Goal: Task Accomplishment & Management: Use online tool/utility

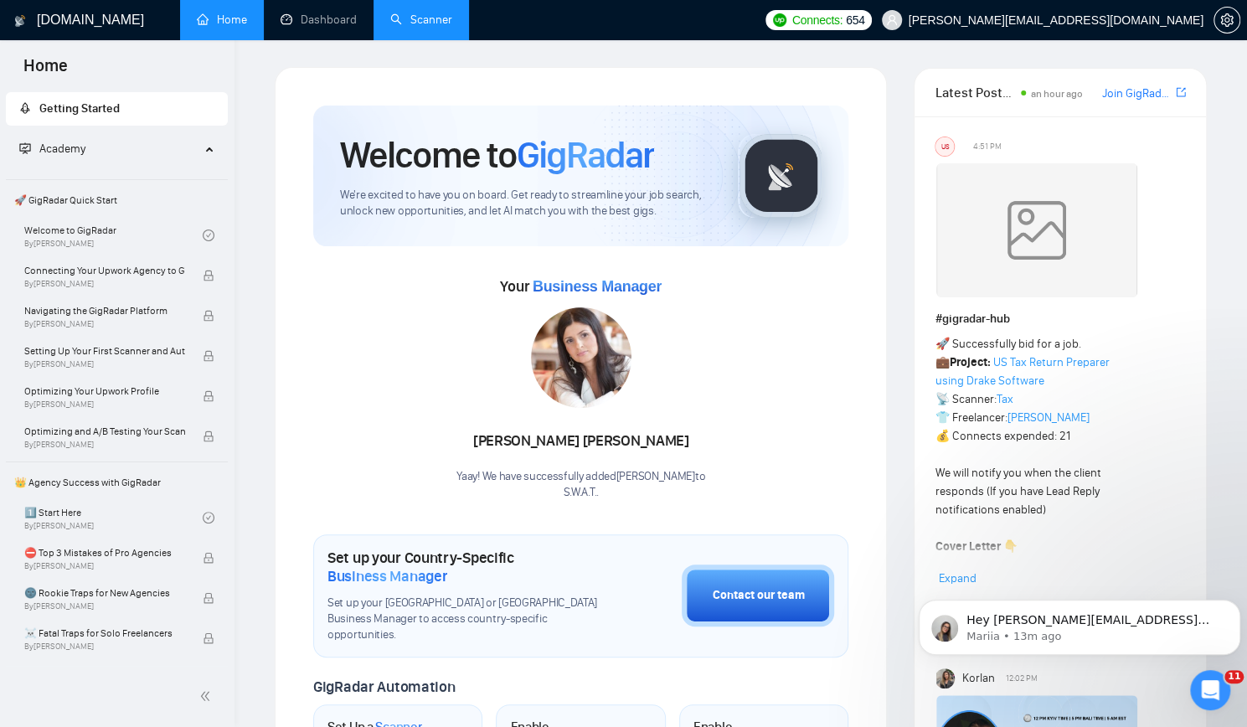
click at [426, 17] on link "Scanner" at bounding box center [421, 20] width 62 height 14
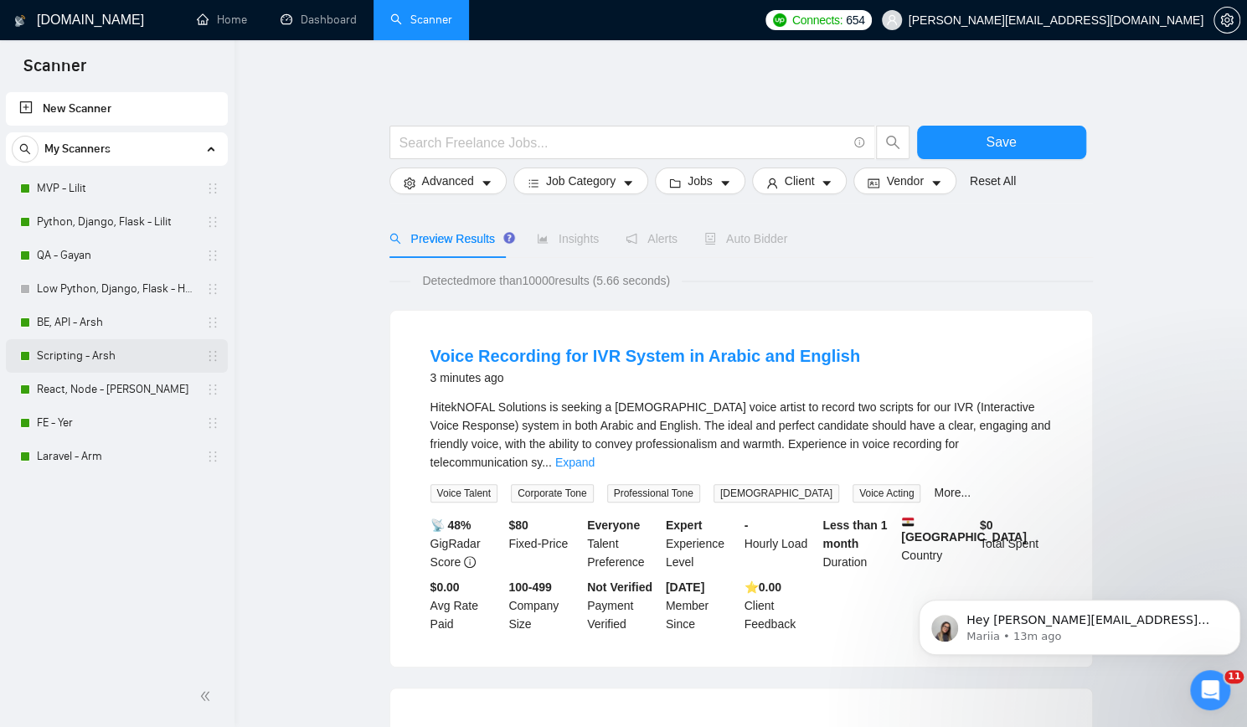
click at [126, 357] on link "Scripting - Arsh" at bounding box center [116, 356] width 159 height 34
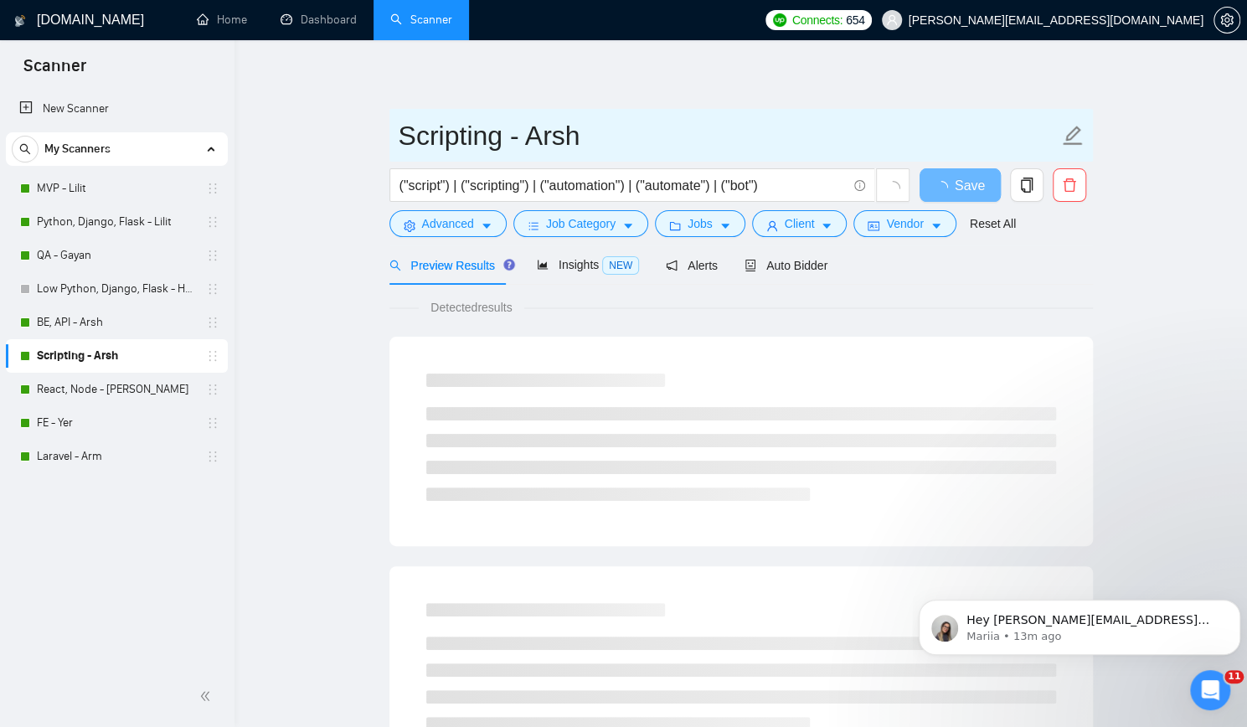
click at [632, 132] on input "Scripting - Arsh" at bounding box center [729, 136] width 660 height 42
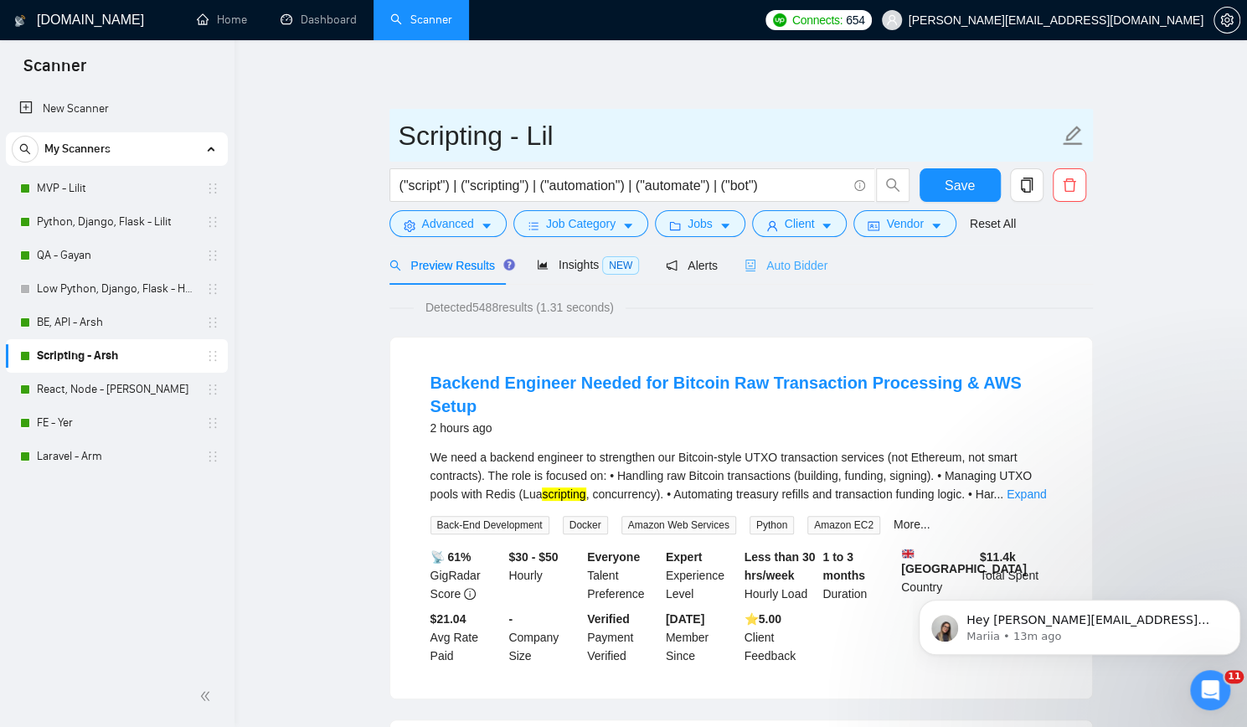
type input "Scripting - Lil"
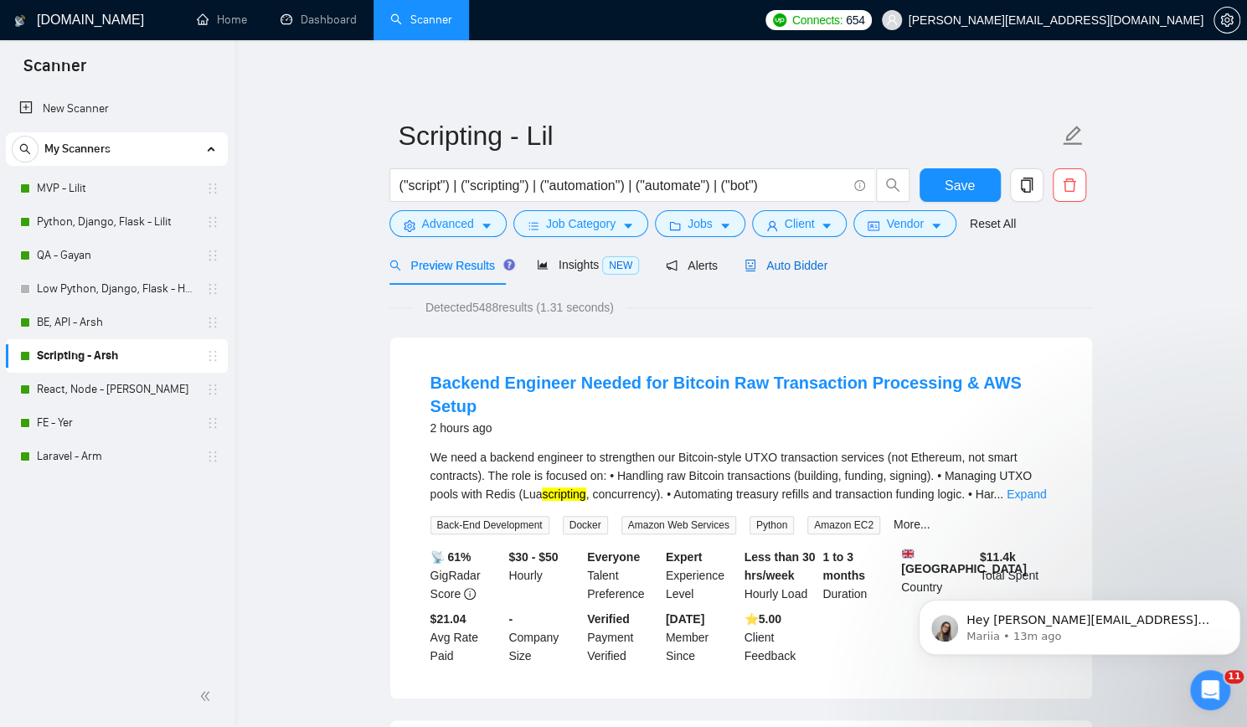
click at [803, 267] on span "Auto Bidder" at bounding box center [786, 265] width 83 height 13
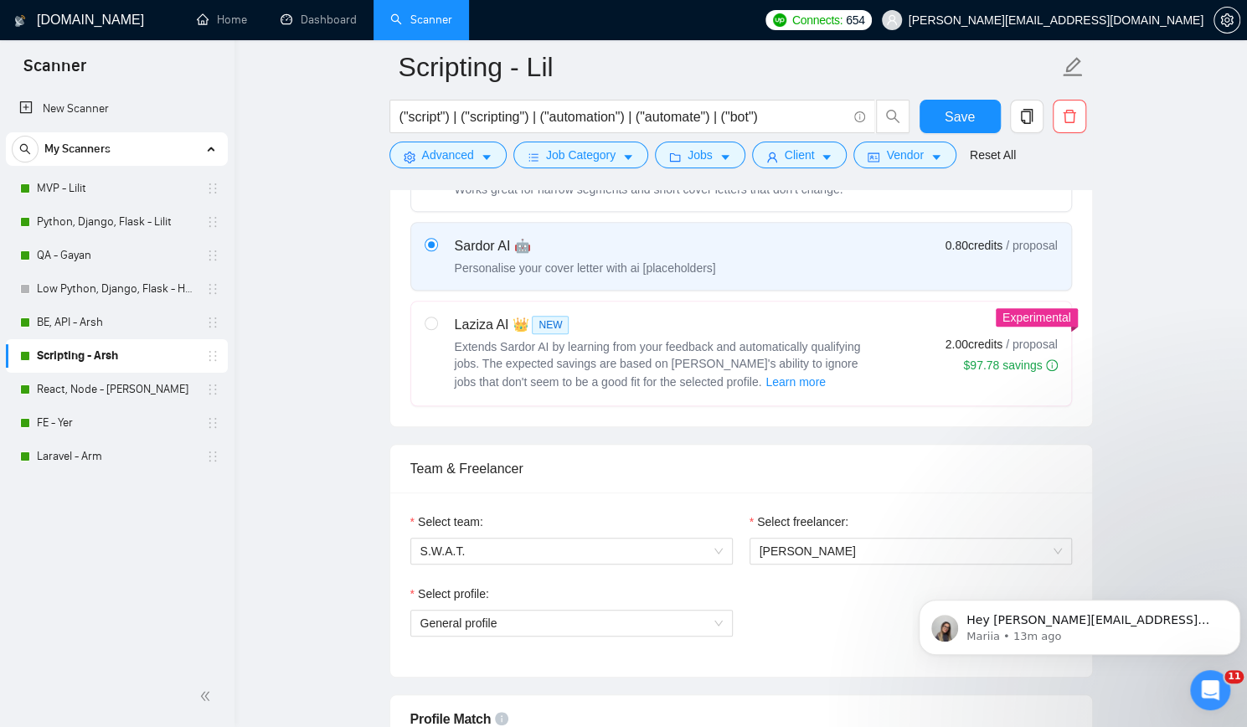
scroll to position [754, 0]
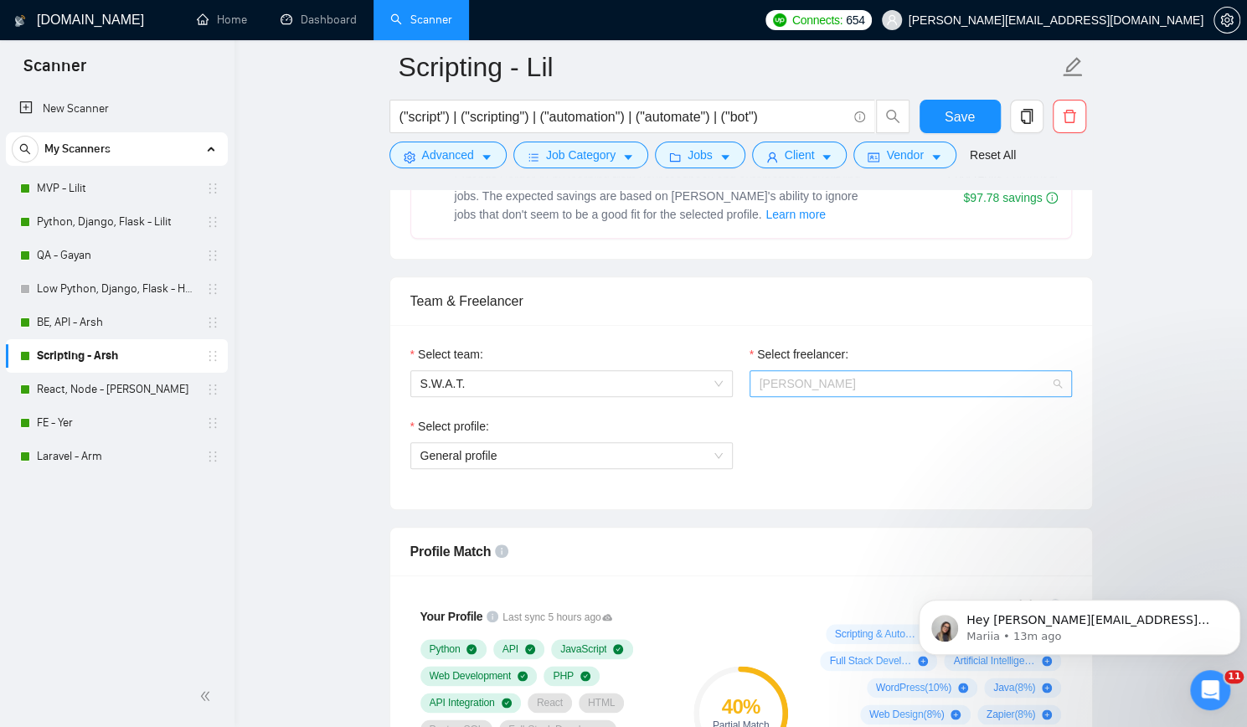
click at [885, 375] on span "[PERSON_NAME]" at bounding box center [911, 383] width 302 height 25
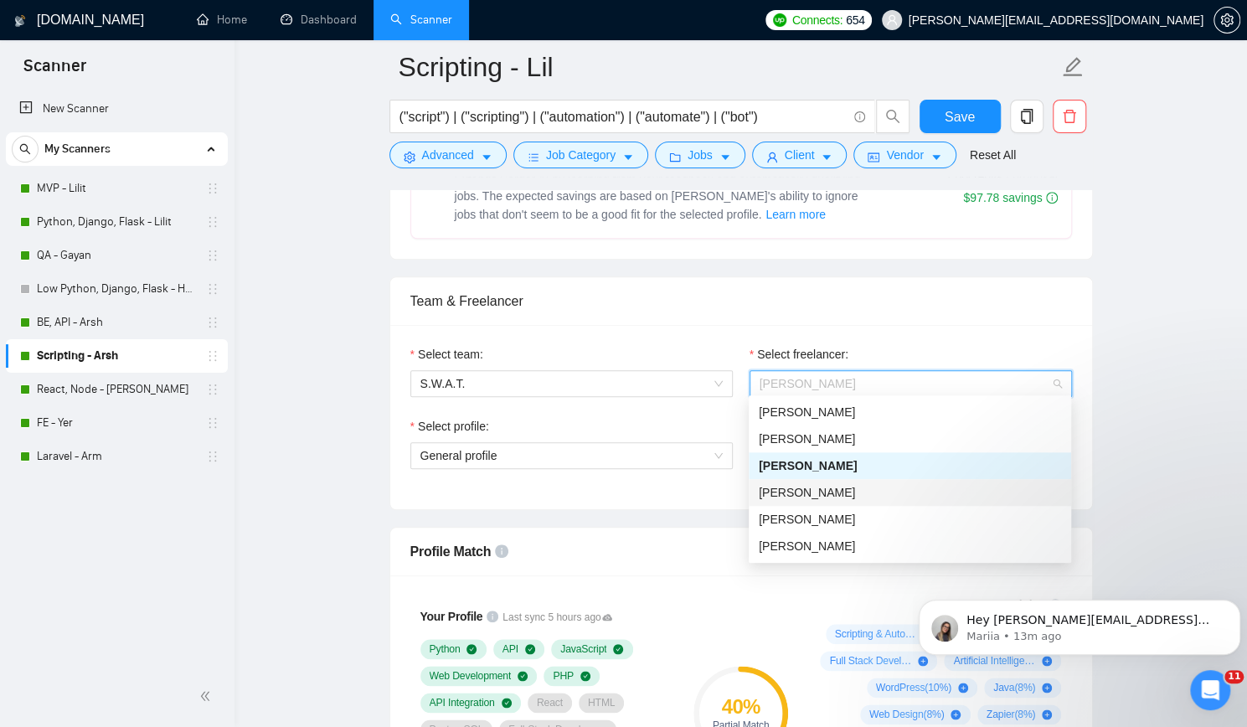
click at [833, 491] on div "[PERSON_NAME]" at bounding box center [910, 492] width 302 height 18
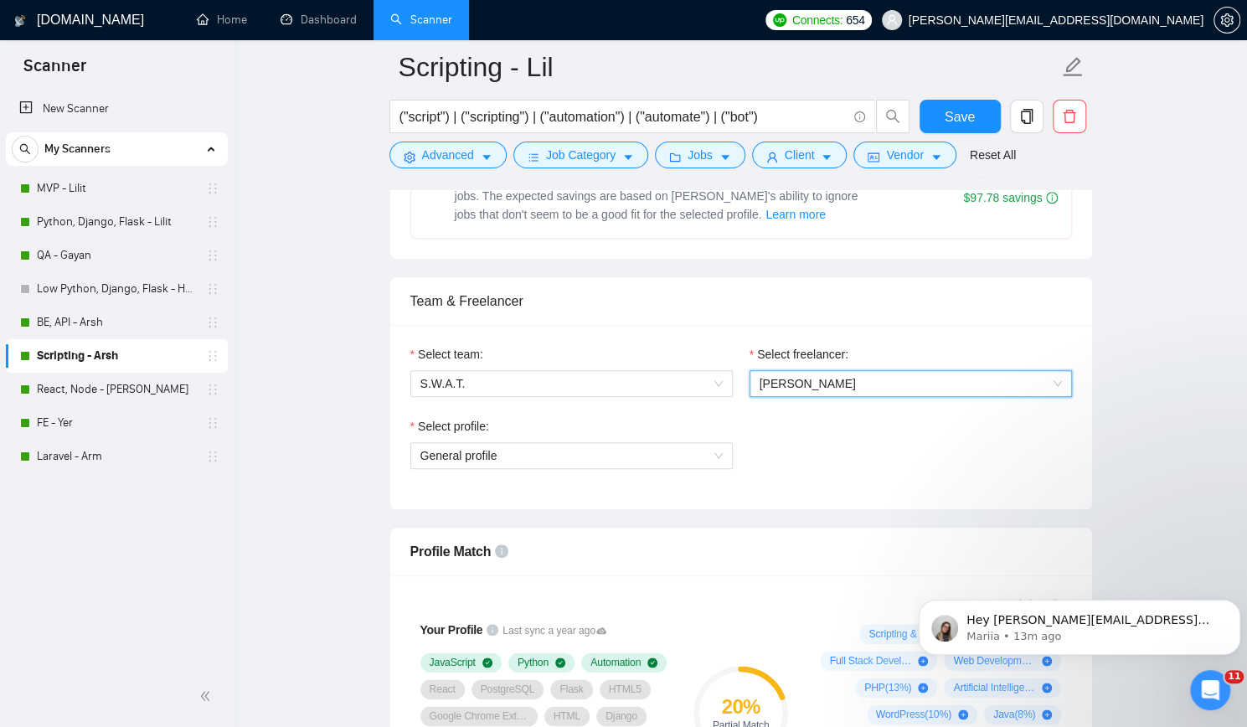
click at [777, 327] on div "Select team: S.W.A.T. Select freelancer: 424173115512438784 [PERSON_NAME] Selec…" at bounding box center [741, 417] width 702 height 184
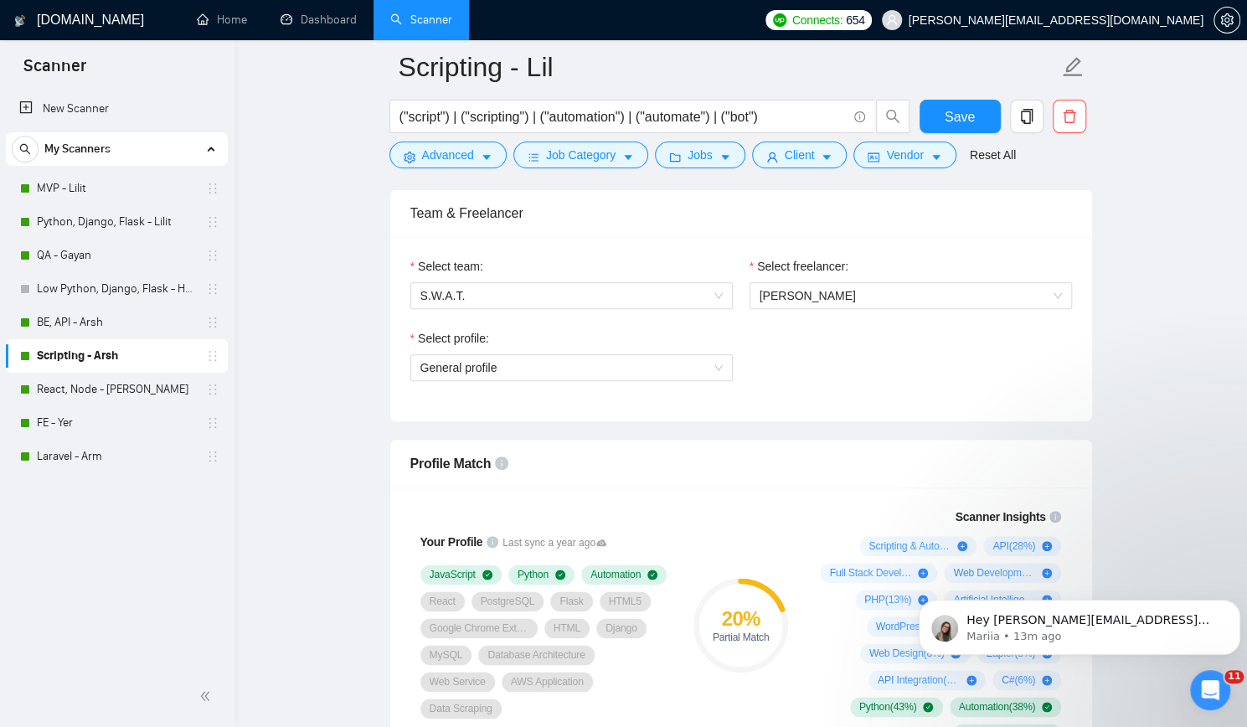
scroll to position [838, 0]
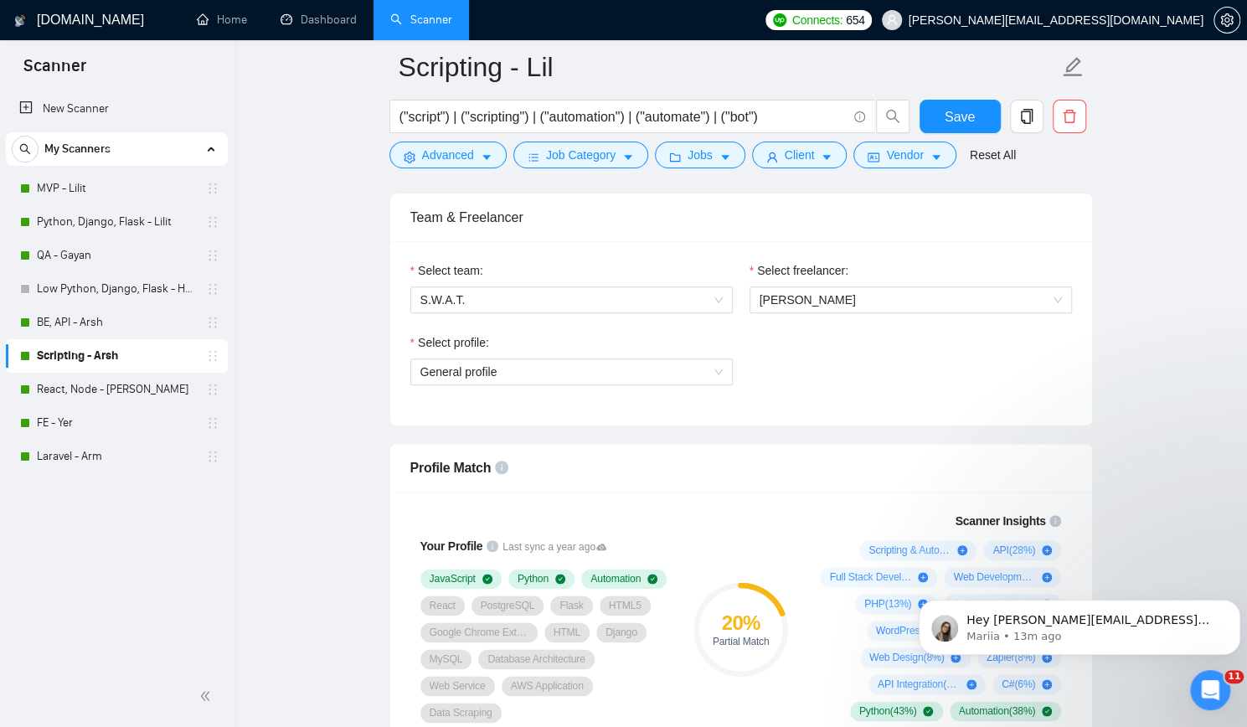
click at [824, 384] on div "Select profile: General profile" at bounding box center [741, 369] width 679 height 72
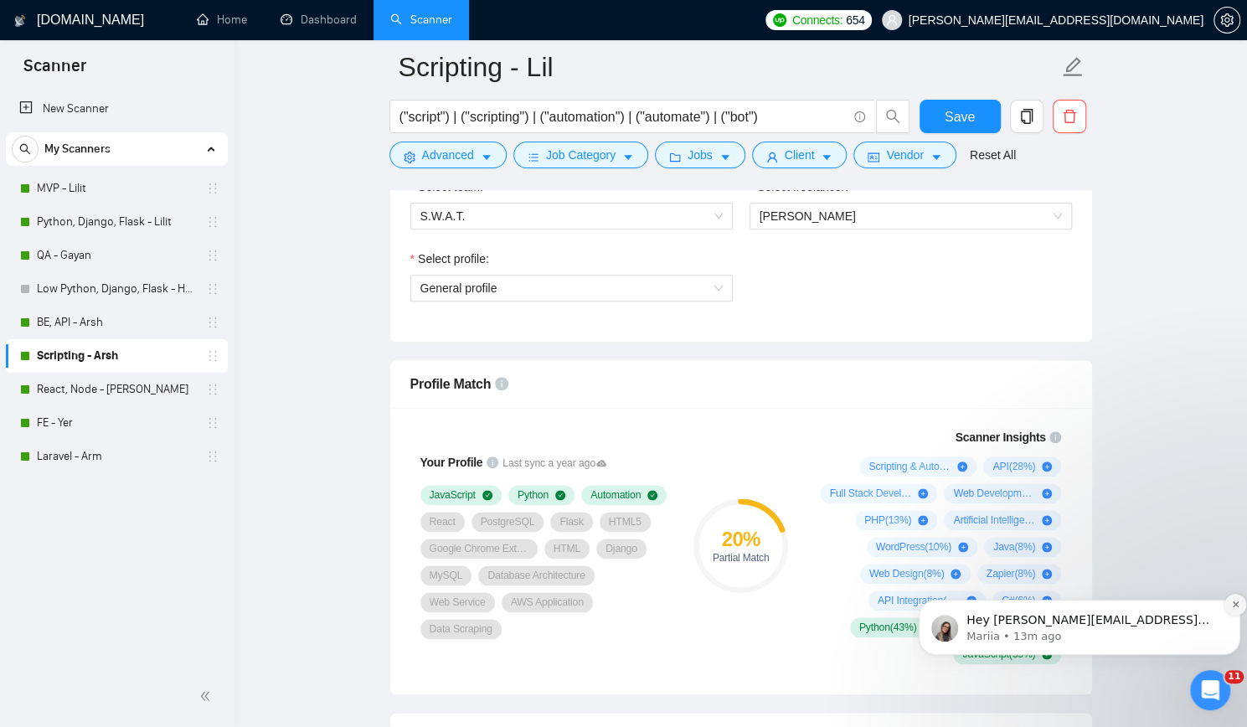
click at [1234, 607] on icon "Dismiss notification" at bounding box center [1235, 604] width 9 height 9
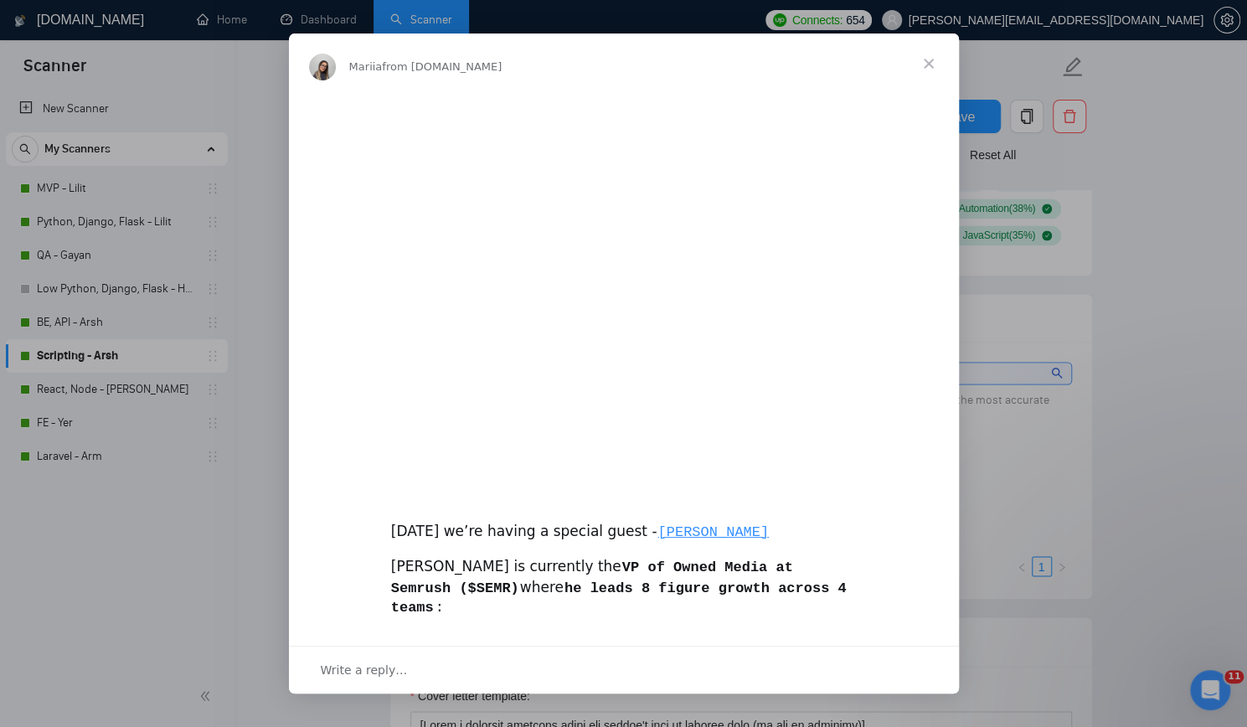
scroll to position [0, 0]
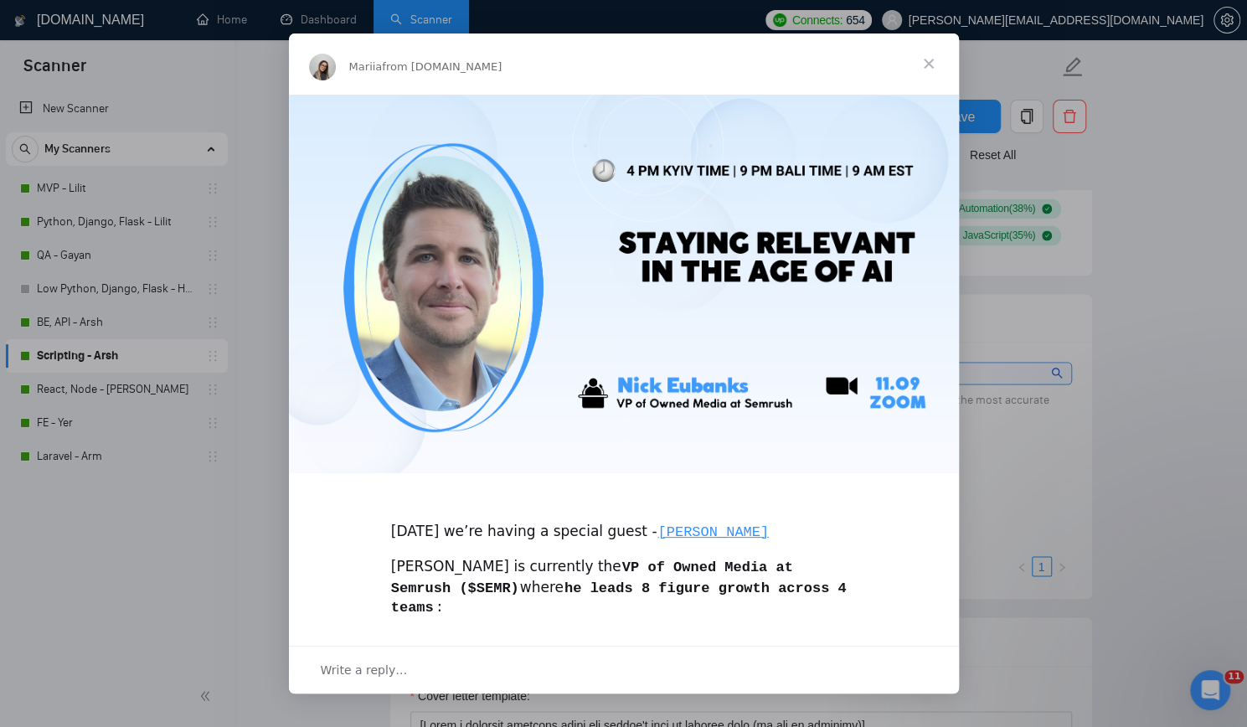
click at [923, 65] on span "Close" at bounding box center [929, 64] width 60 height 60
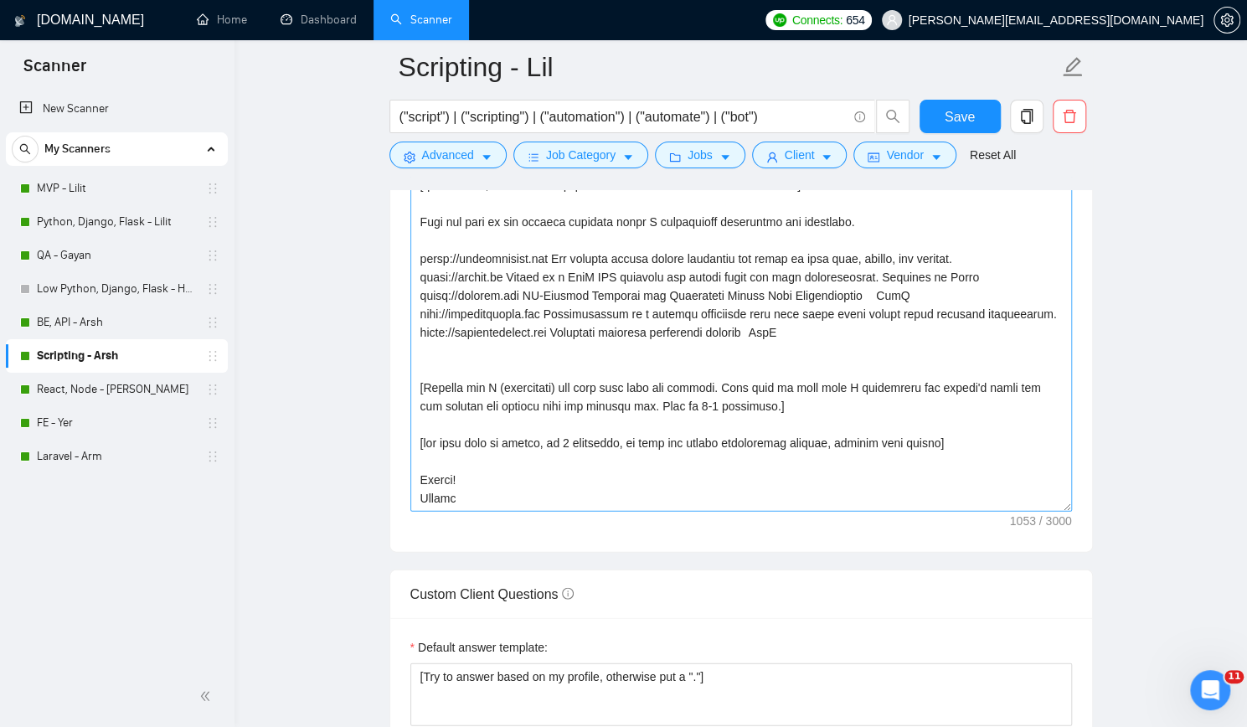
scroll to position [1927, 0]
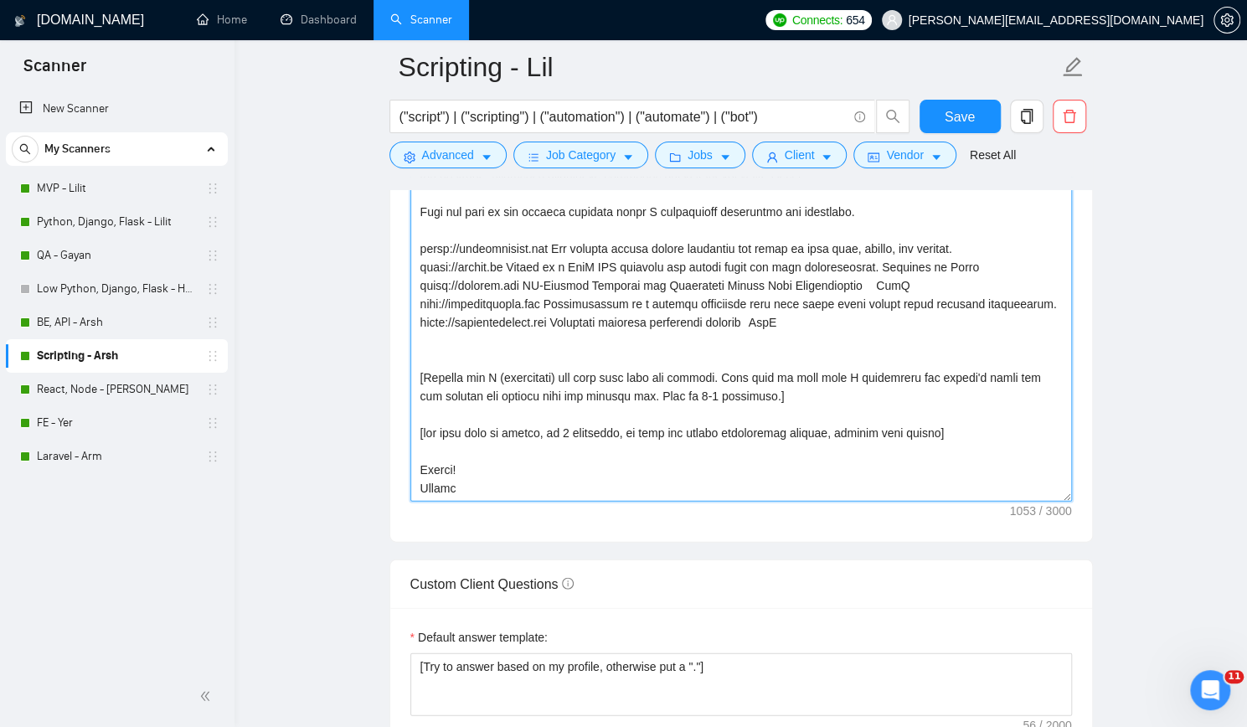
click at [494, 481] on textarea "Cover letter template:" at bounding box center [741, 313] width 662 height 377
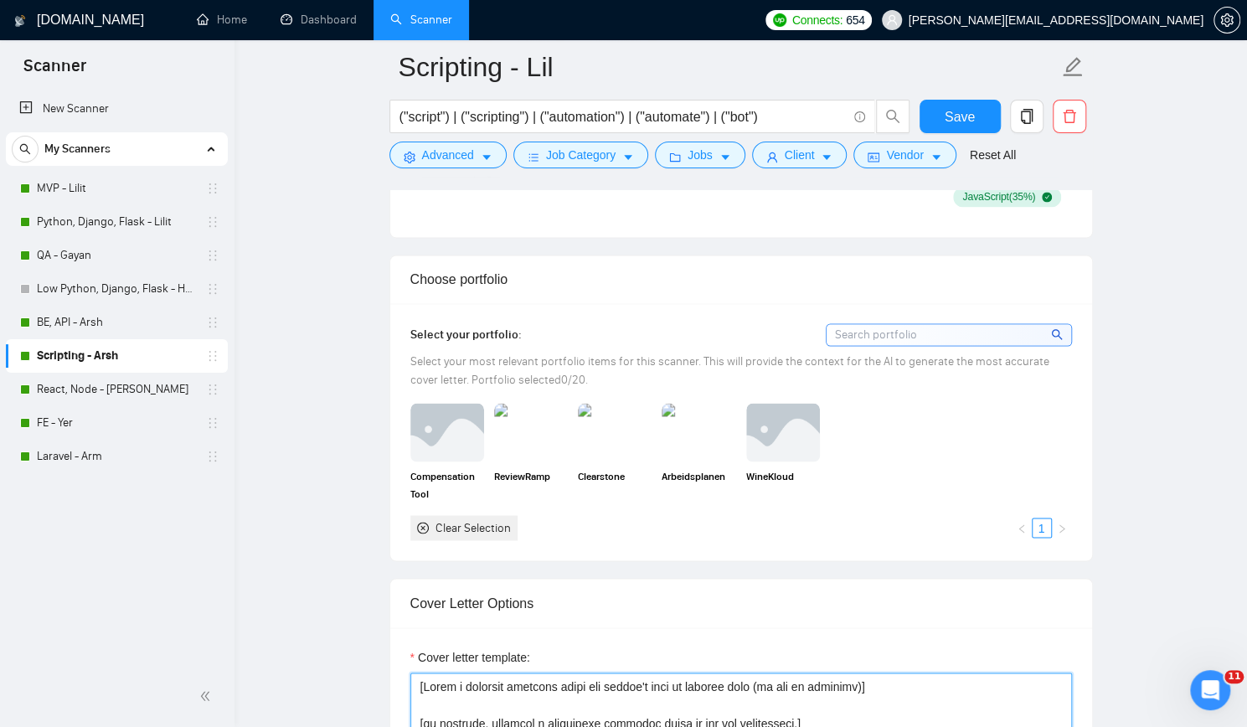
scroll to position [1340, 0]
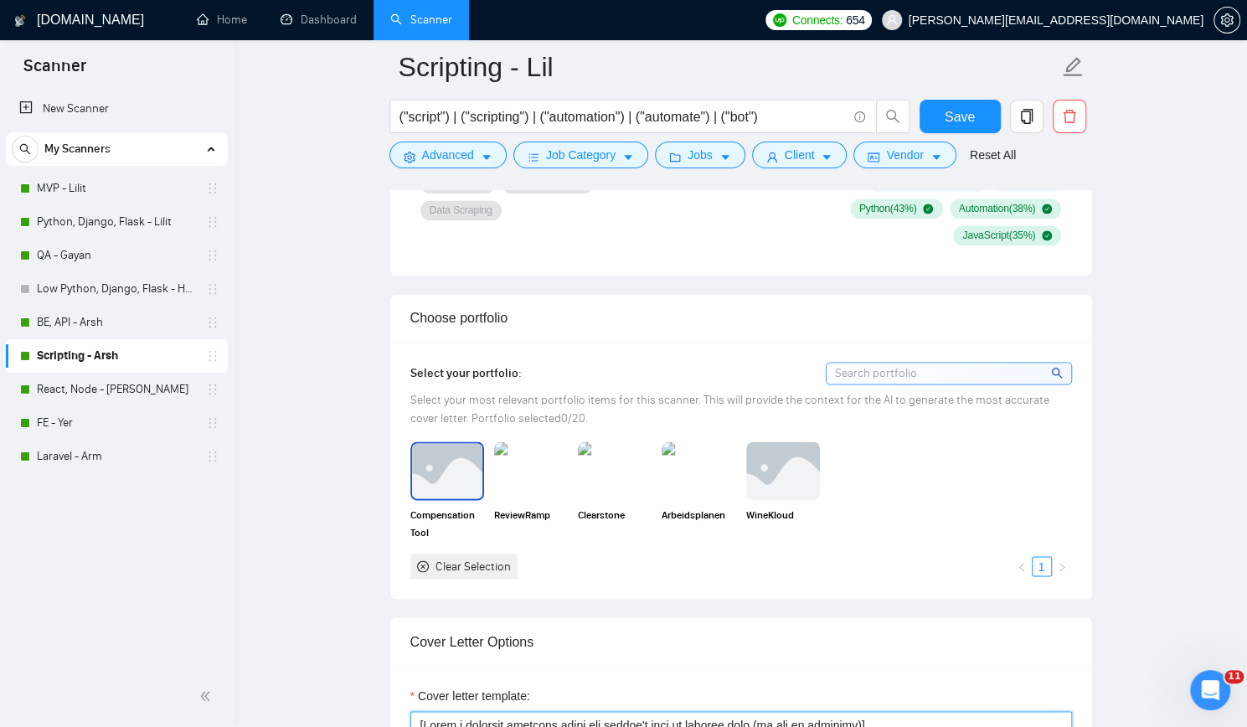
type textarea "[Write a personal greeting using the client's name or company name (if any is p…"
click at [422, 449] on img at bounding box center [447, 470] width 70 height 55
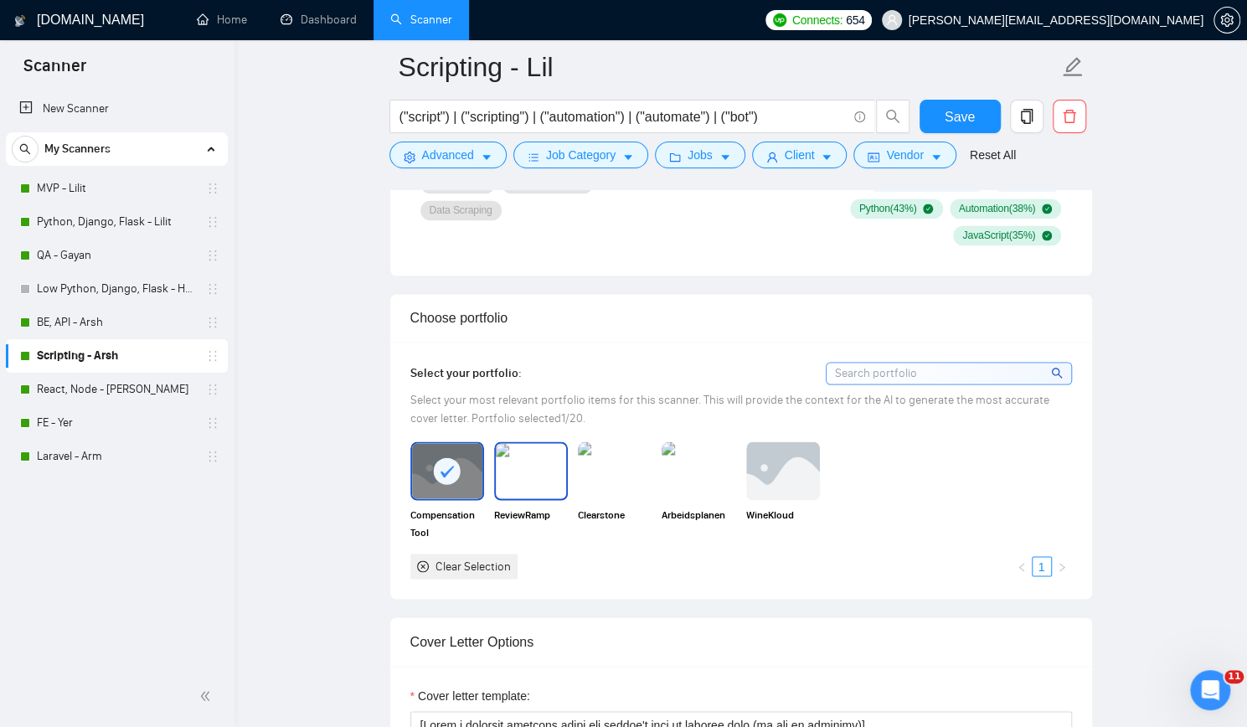
click at [537, 462] on img at bounding box center [531, 470] width 70 height 55
click at [604, 462] on img at bounding box center [615, 470] width 70 height 55
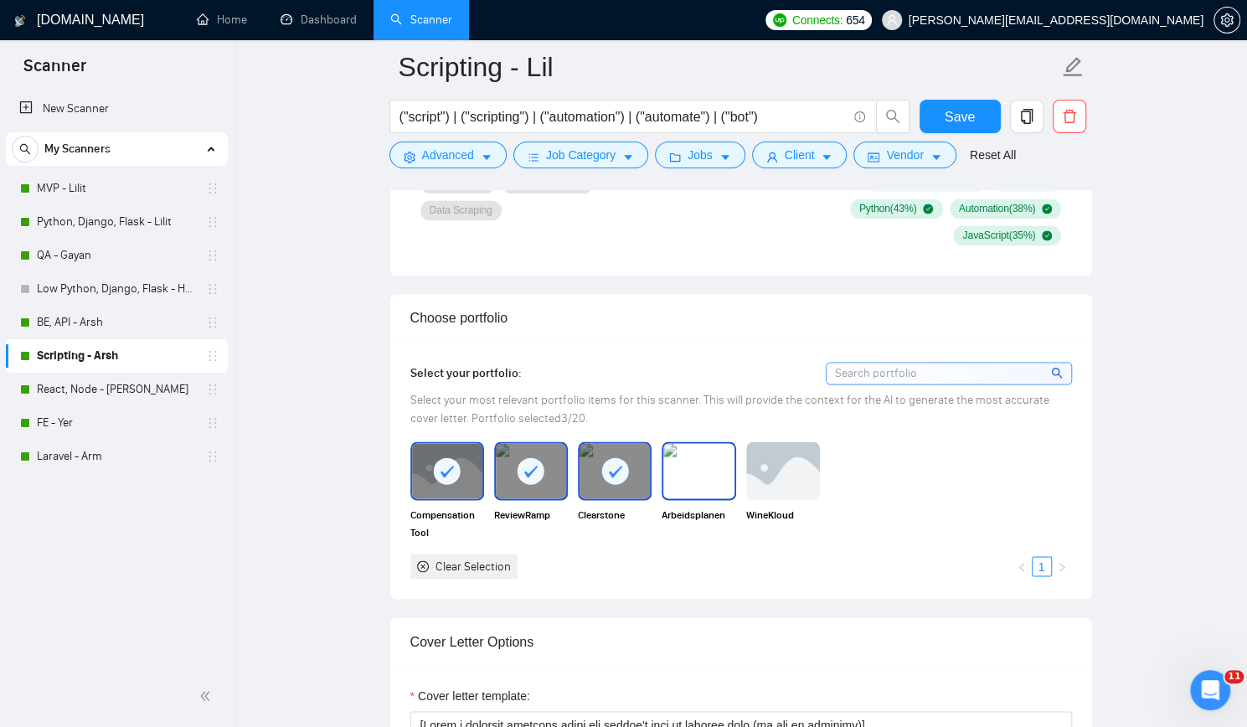
click at [677, 462] on img at bounding box center [698, 470] width 70 height 55
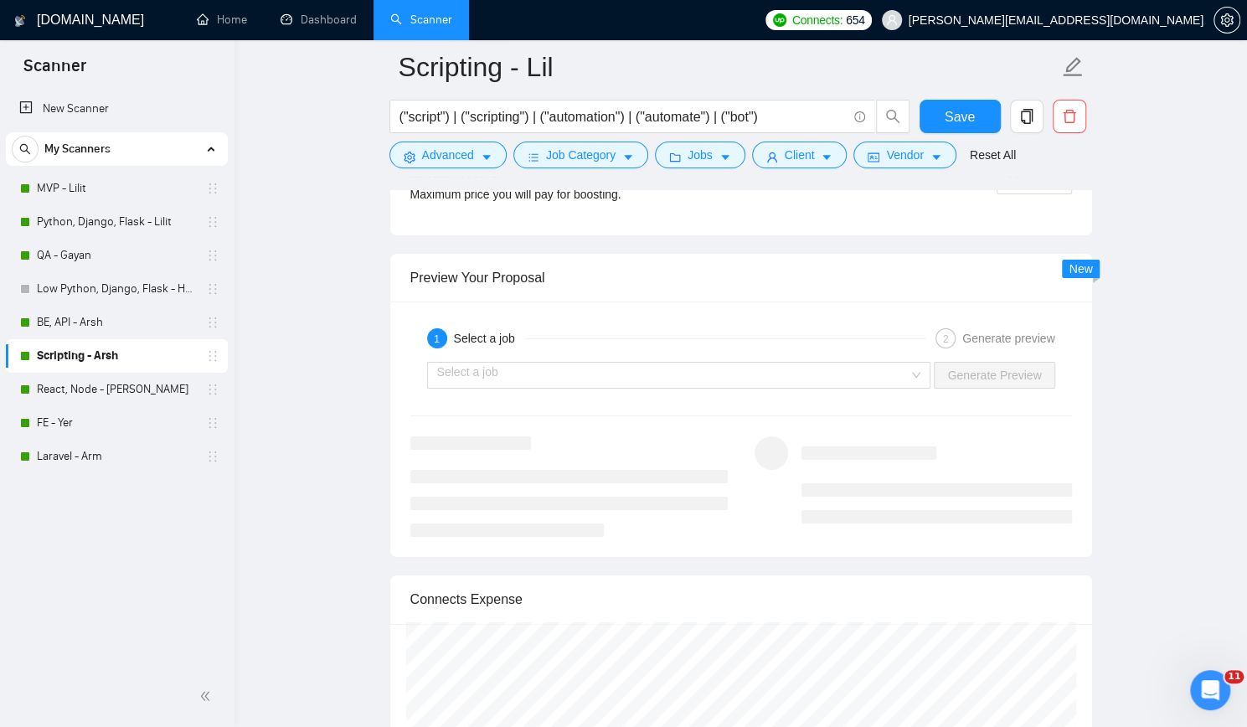
scroll to position [3183, 0]
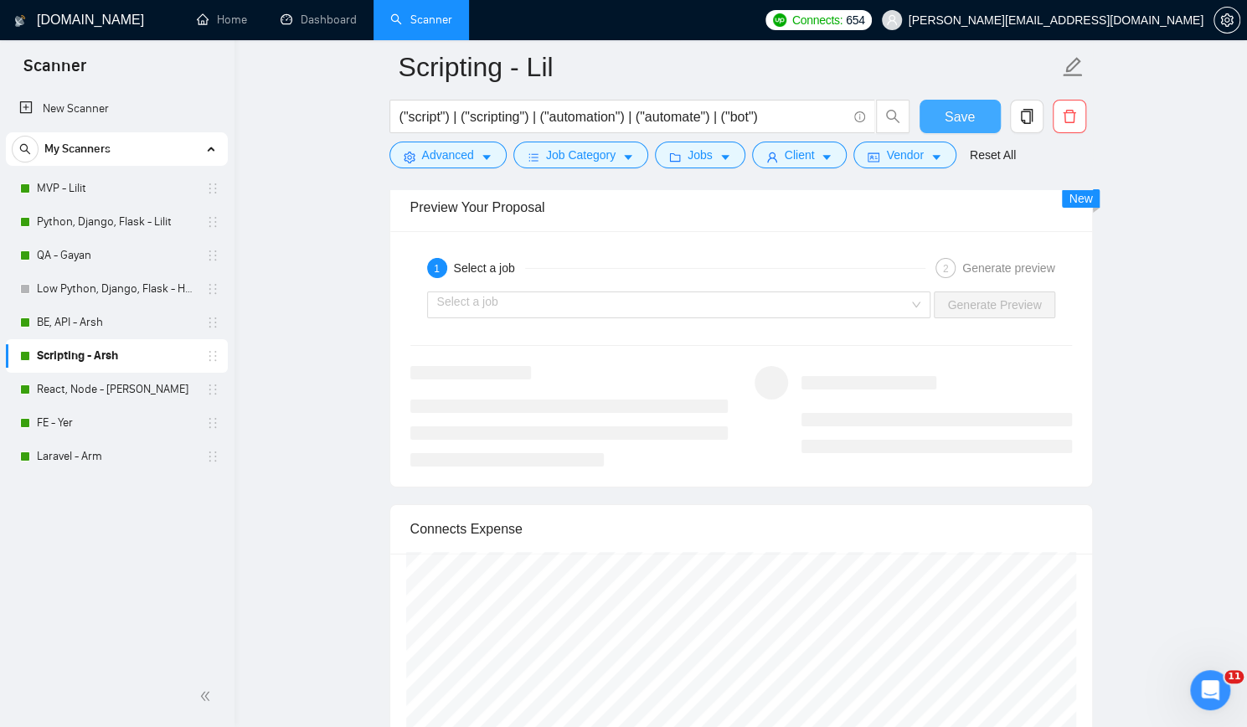
click at [971, 116] on span "Save" at bounding box center [960, 116] width 30 height 21
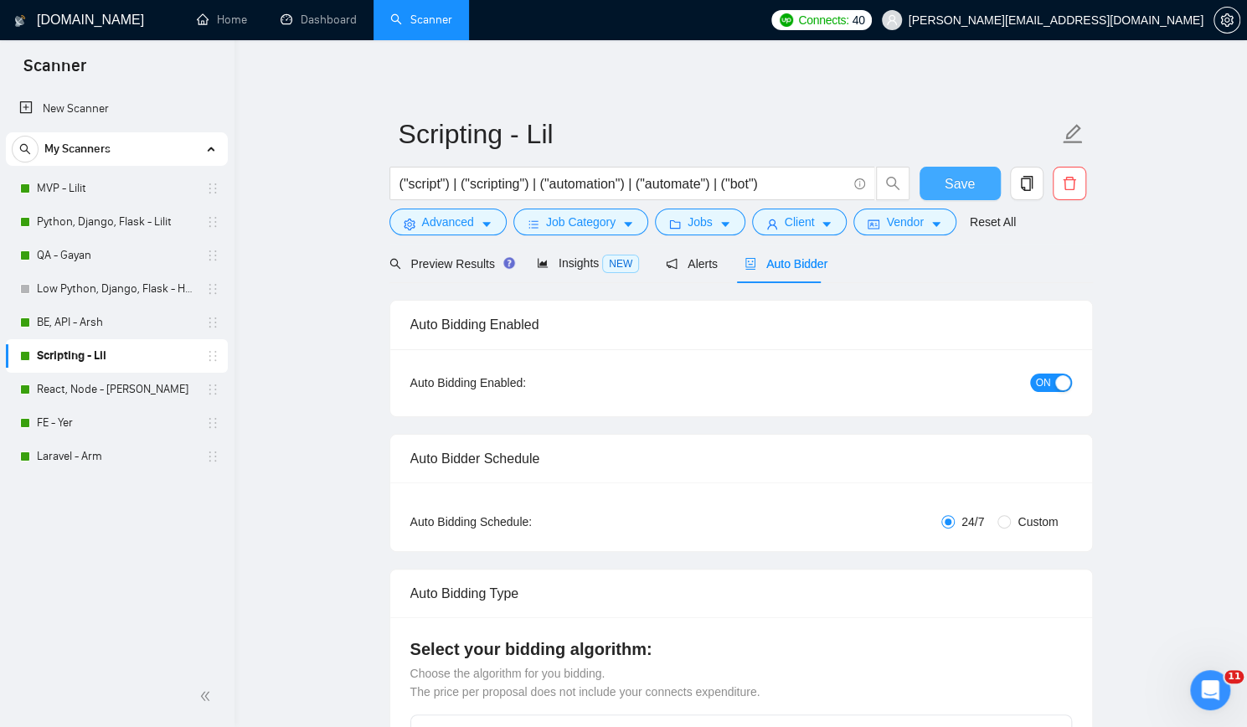
scroll to position [0, 0]
click at [971, 188] on div "Reset all filters" at bounding box center [985, 192] width 90 height 28
click at [957, 181] on span "Save" at bounding box center [960, 185] width 30 height 21
click at [224, 18] on link "Home" at bounding box center [222, 20] width 50 height 14
